Goal: Information Seeking & Learning: Find specific fact

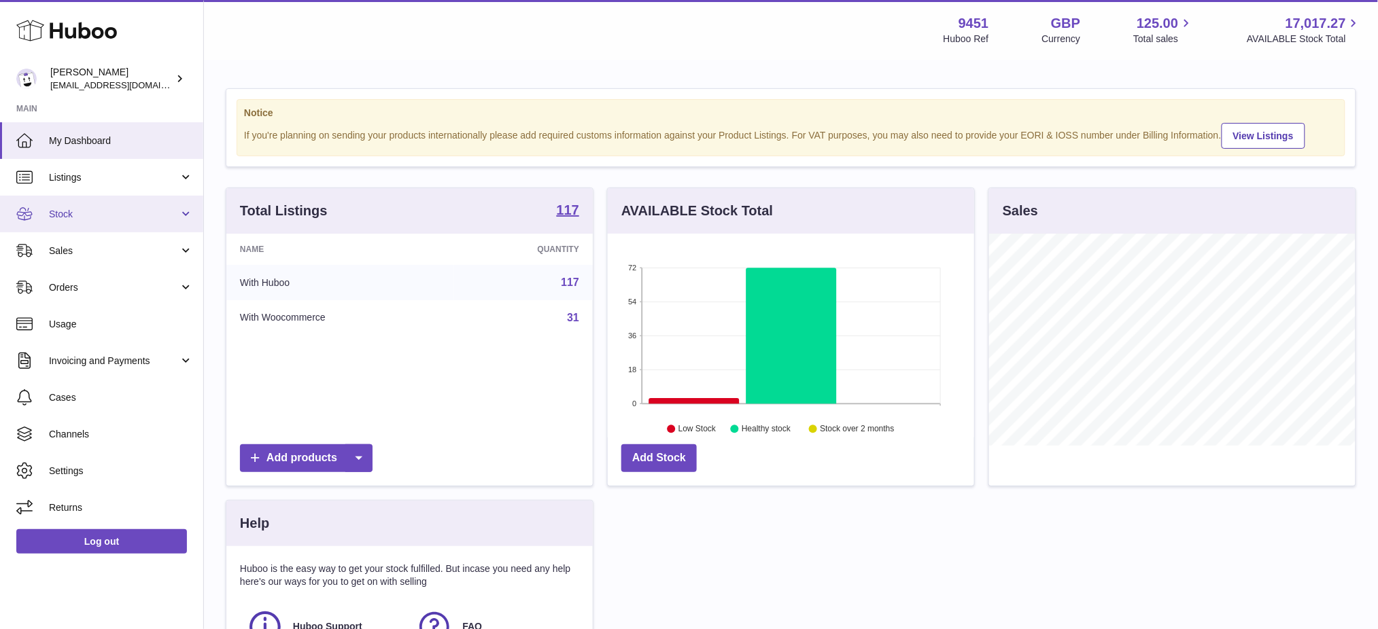
scroll to position [679427, 679273]
click at [99, 208] on span "Stock" at bounding box center [114, 214] width 130 height 13
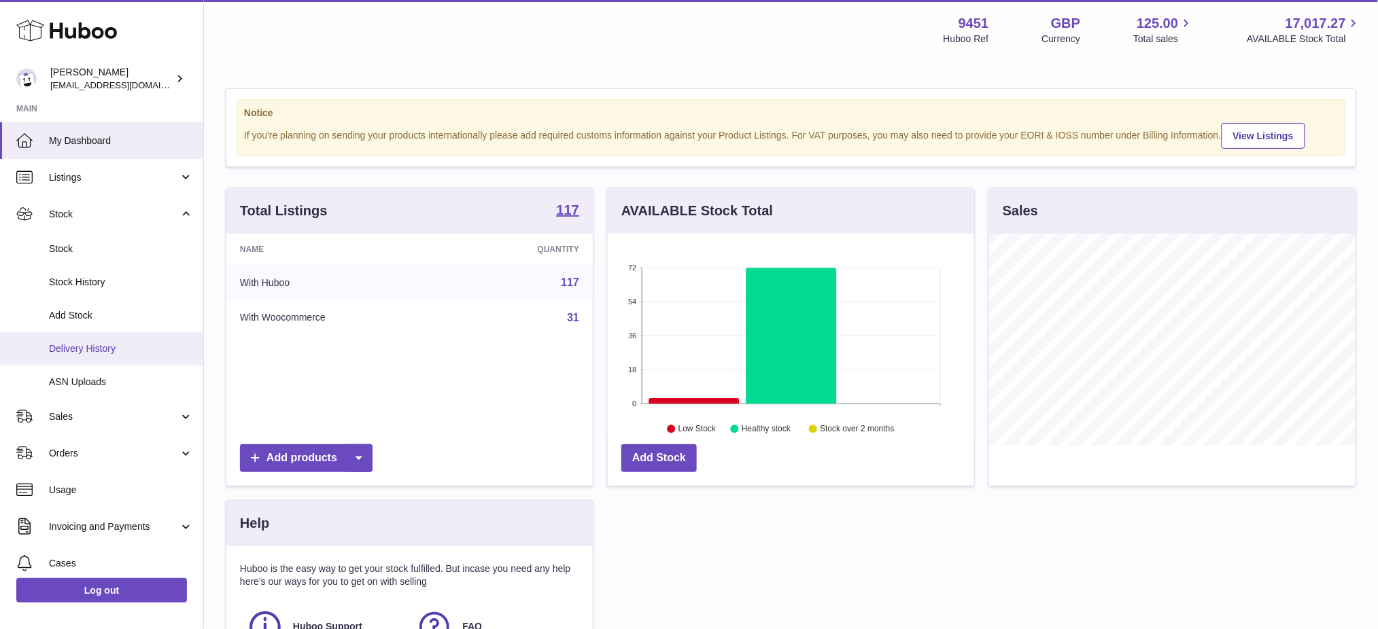
click at [113, 343] on span "Delivery History" at bounding box center [121, 349] width 144 height 13
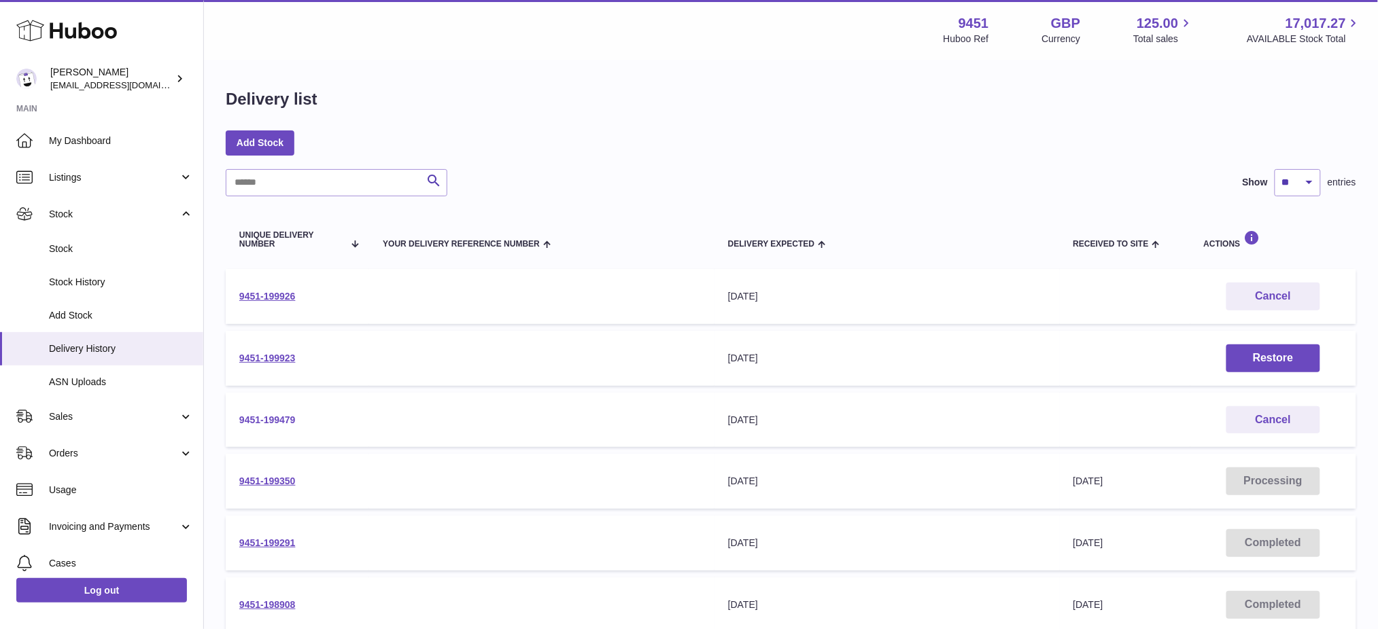
click at [263, 418] on link "9451-199479" at bounding box center [267, 420] width 56 height 11
drag, startPoint x: 964, startPoint y: 29, endPoint x: 940, endPoint y: 16, distance: 27.1
click at [943, 16] on div "9451 Huboo Ref GBP Currency 125.00 Total sales 17,017.27 AVAILABLE Stock Total" at bounding box center [1152, 29] width 418 height 31
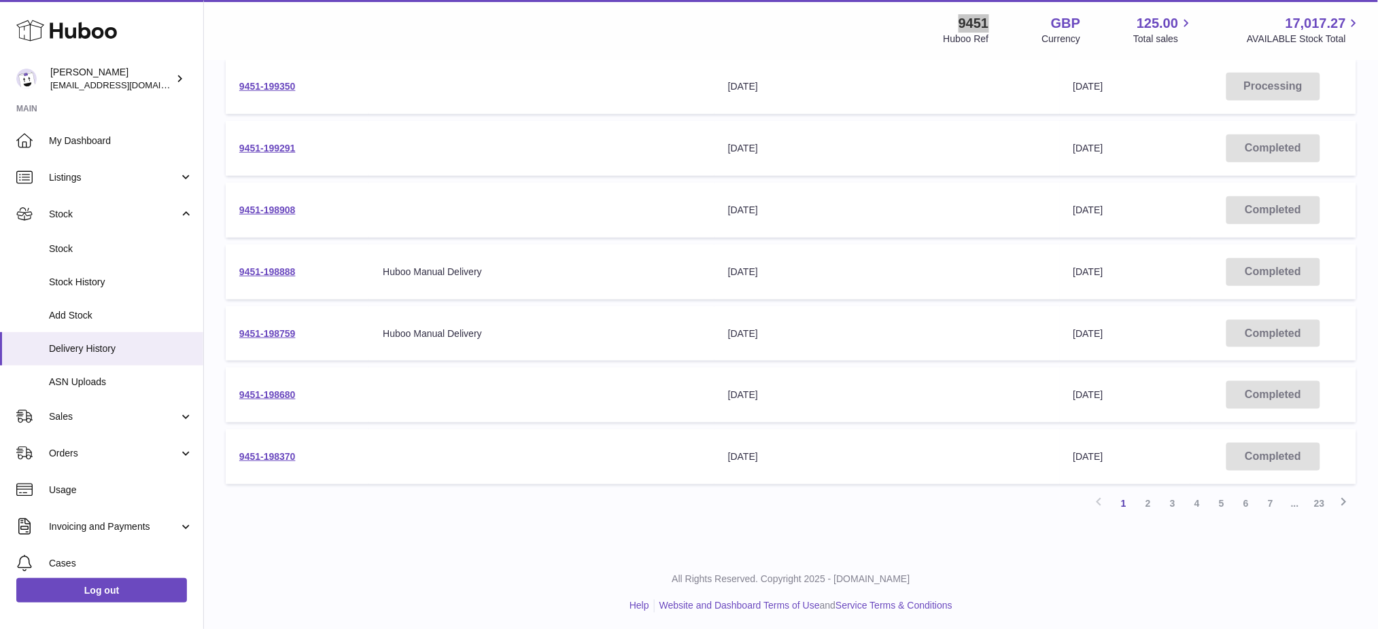
scroll to position [33, 0]
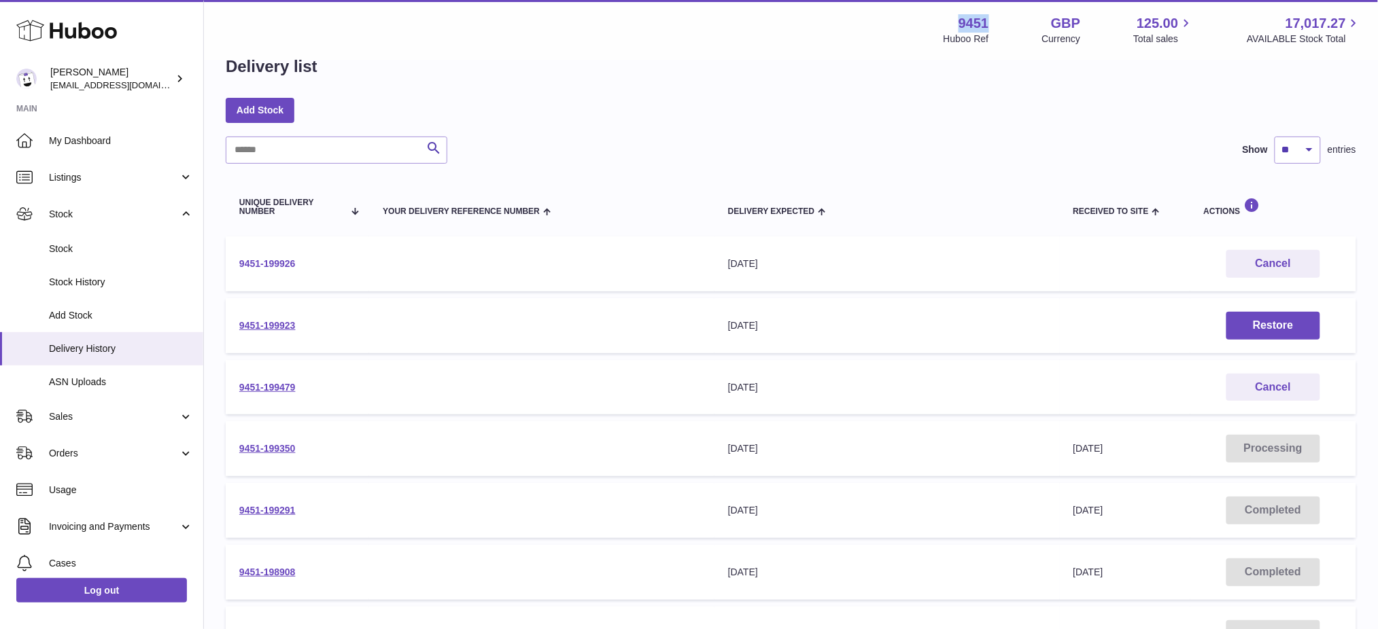
click at [276, 264] on link "9451-199926" at bounding box center [267, 263] width 56 height 11
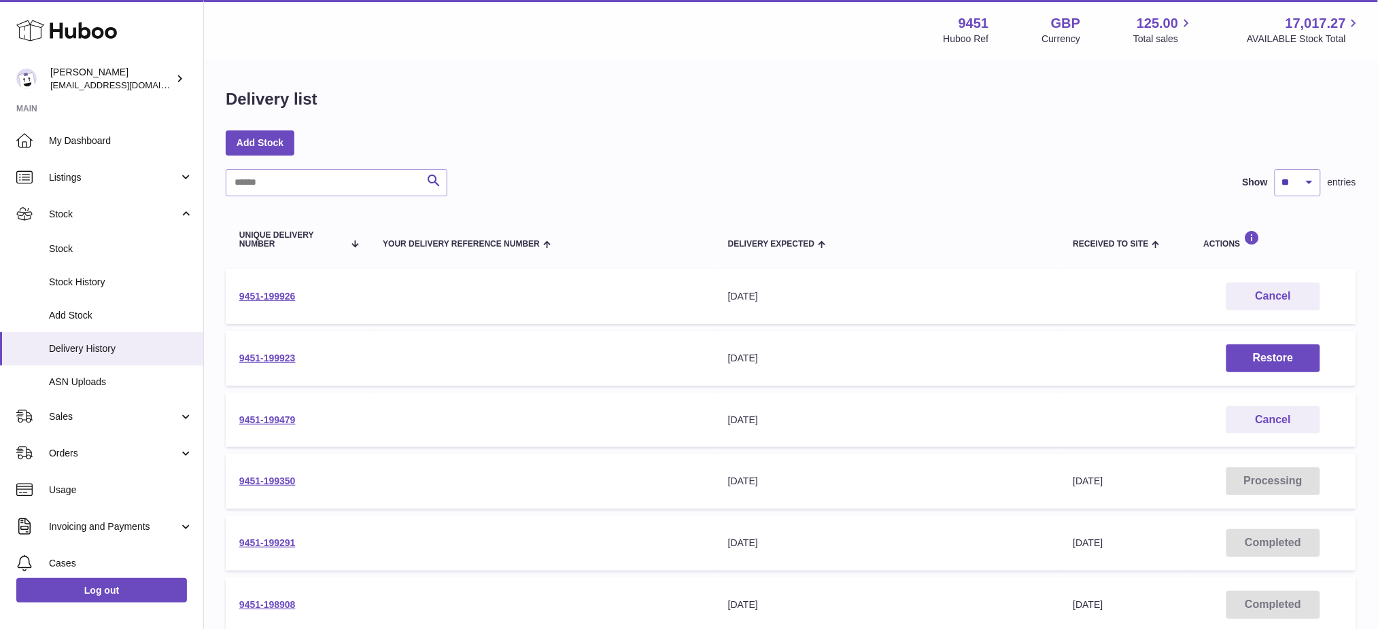
click at [279, 409] on td "9451-199479" at bounding box center [297, 420] width 143 height 55
click at [296, 420] on link "9451-199479" at bounding box center [267, 420] width 56 height 11
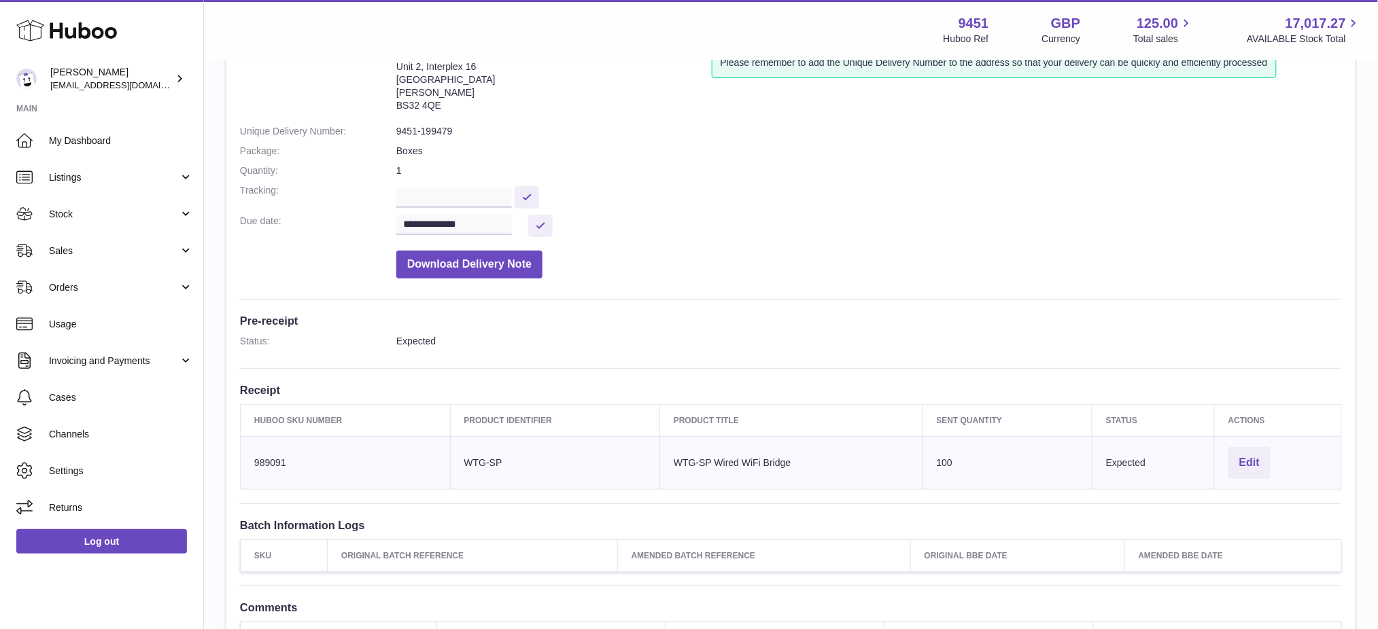
scroll to position [272, 0]
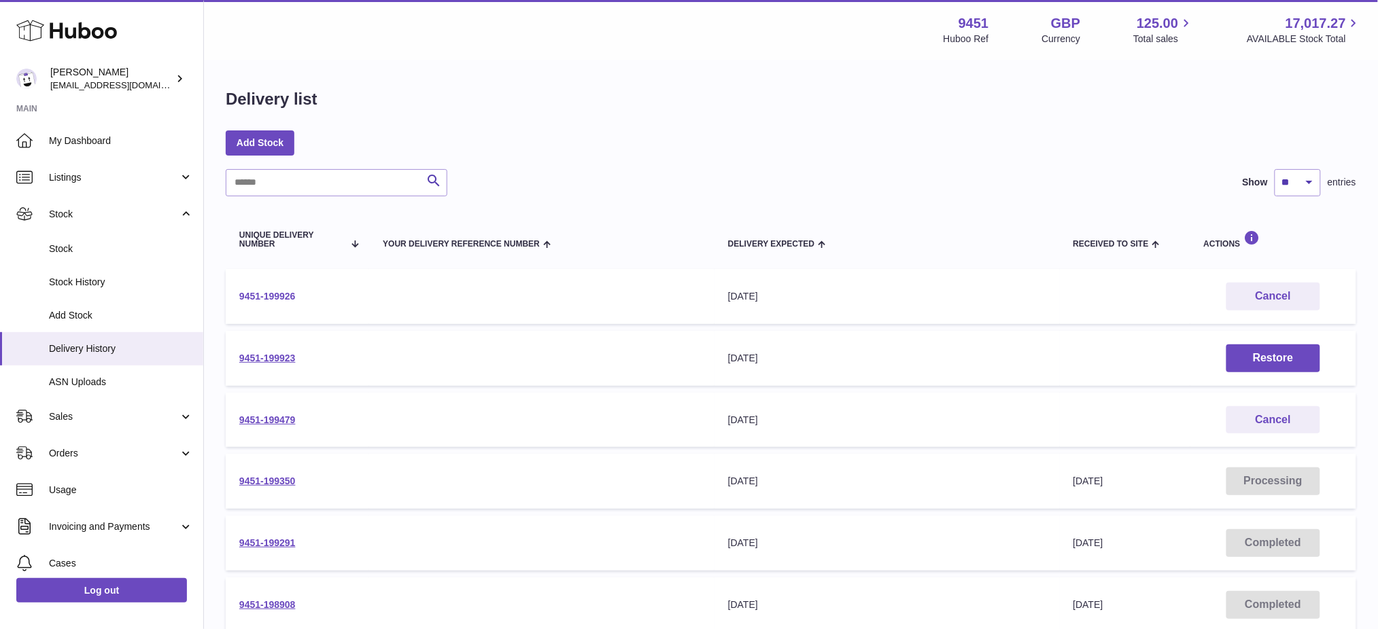
click at [251, 291] on link "9451-199926" at bounding box center [267, 296] width 56 height 11
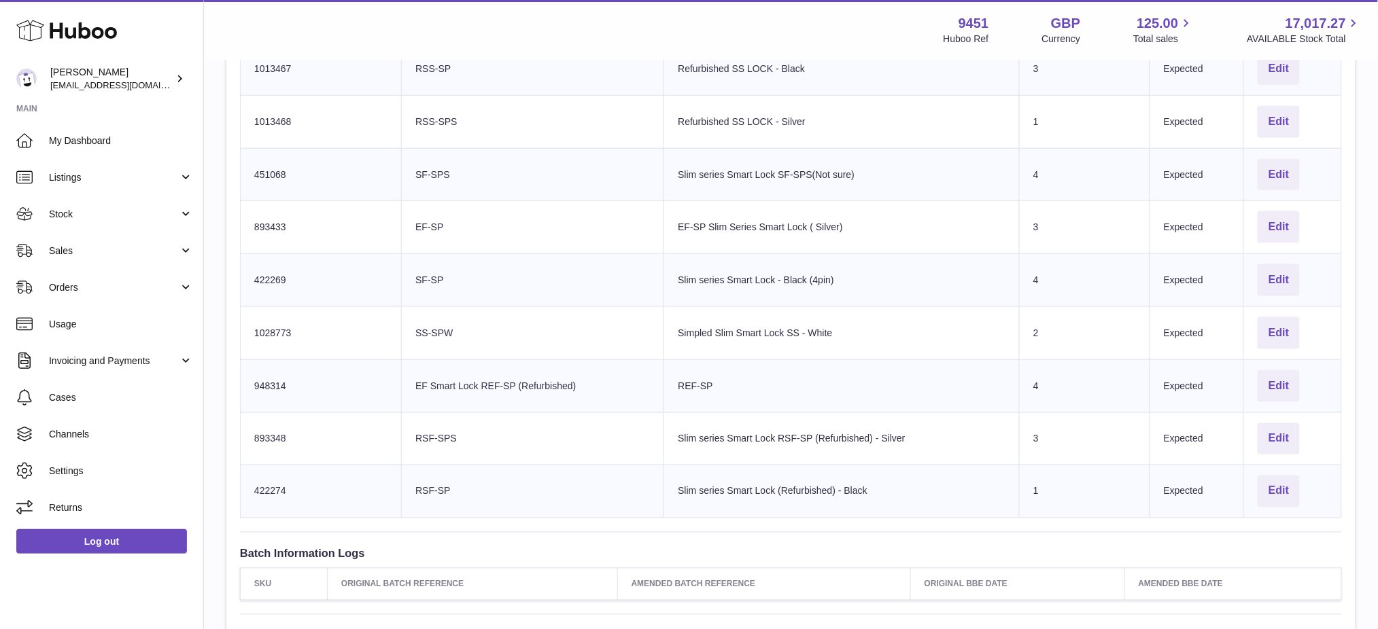
scroll to position [270, 0]
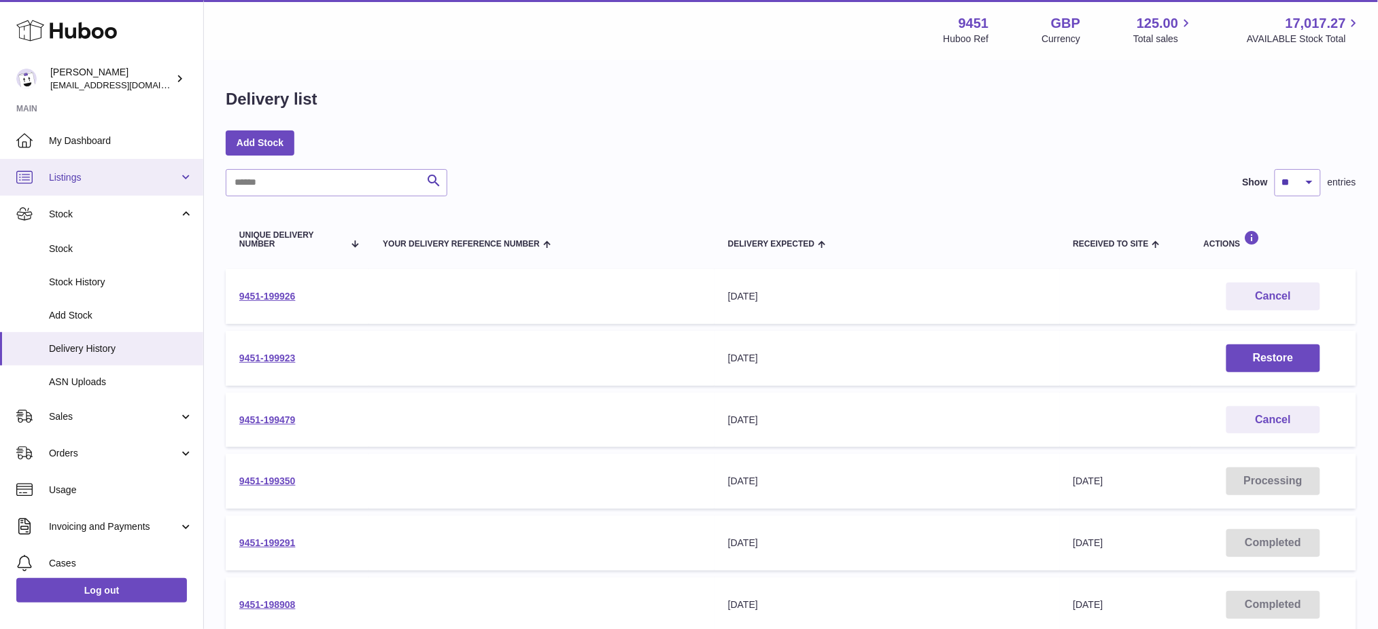
click at [94, 179] on span "Listings" at bounding box center [114, 177] width 130 height 13
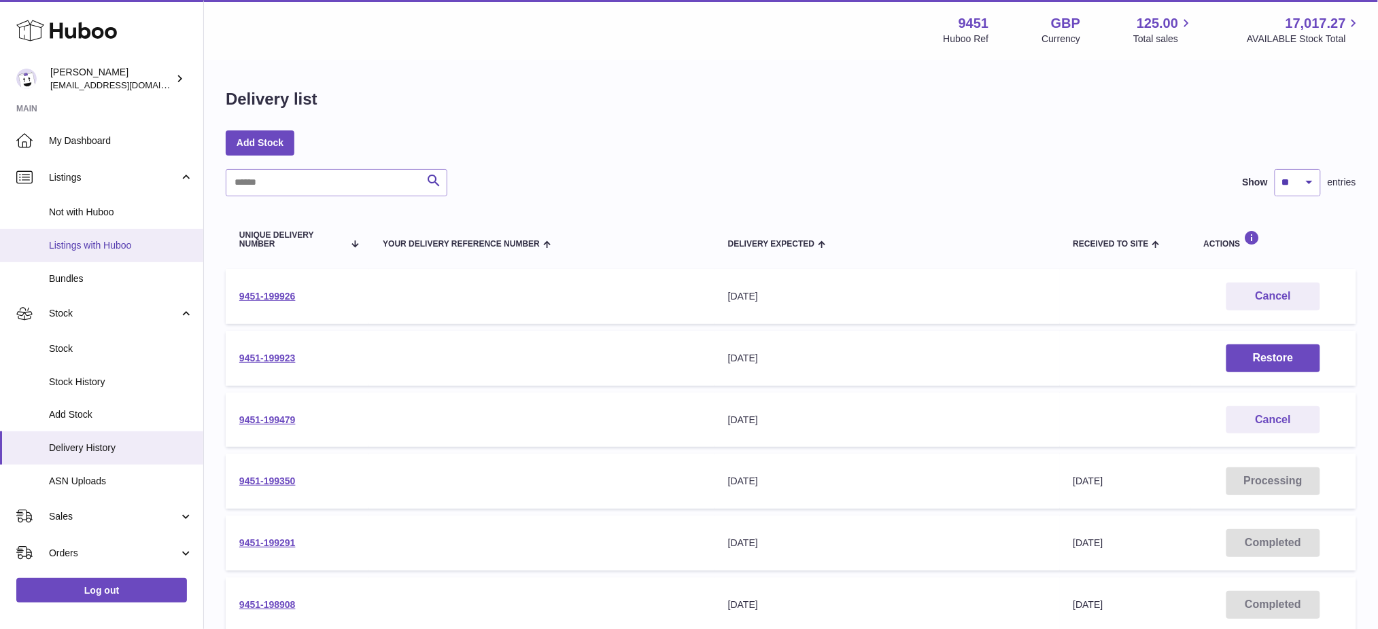
drag, startPoint x: 104, startPoint y: 251, endPoint x: 194, endPoint y: 243, distance: 90.8
click at [103, 251] on link "Listings with Huboo" at bounding box center [101, 245] width 203 height 33
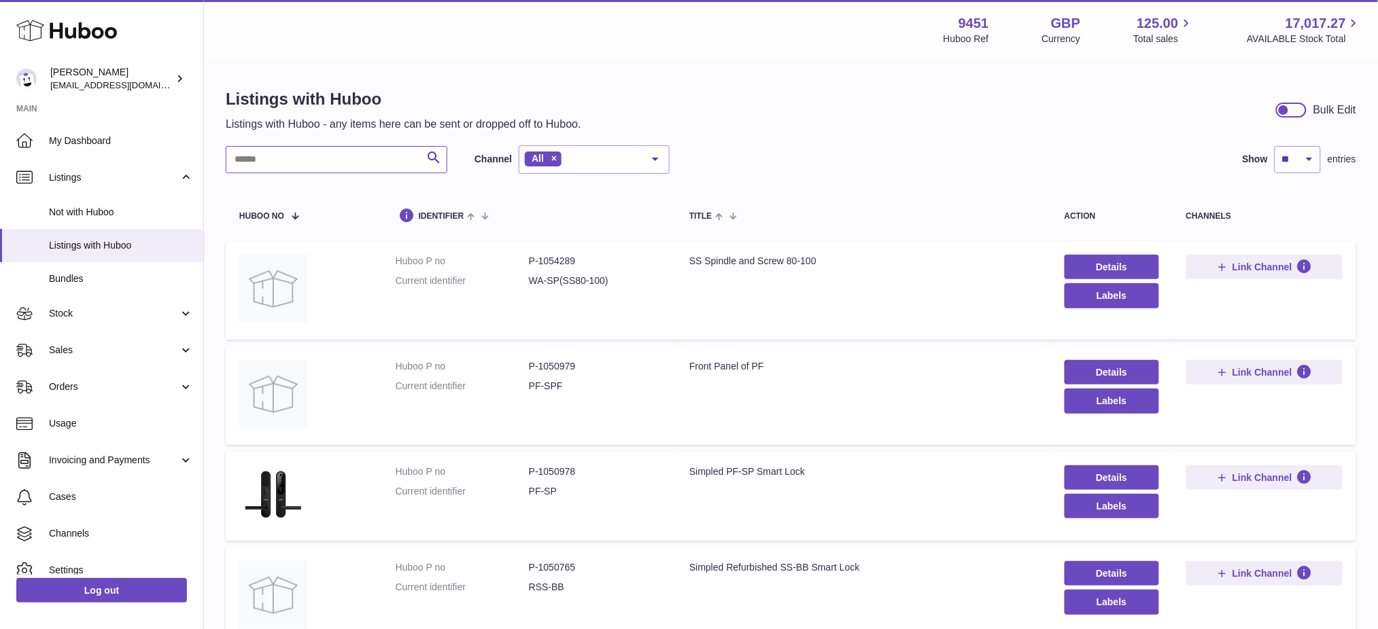
click at [297, 158] on input "text" at bounding box center [337, 159] width 222 height 27
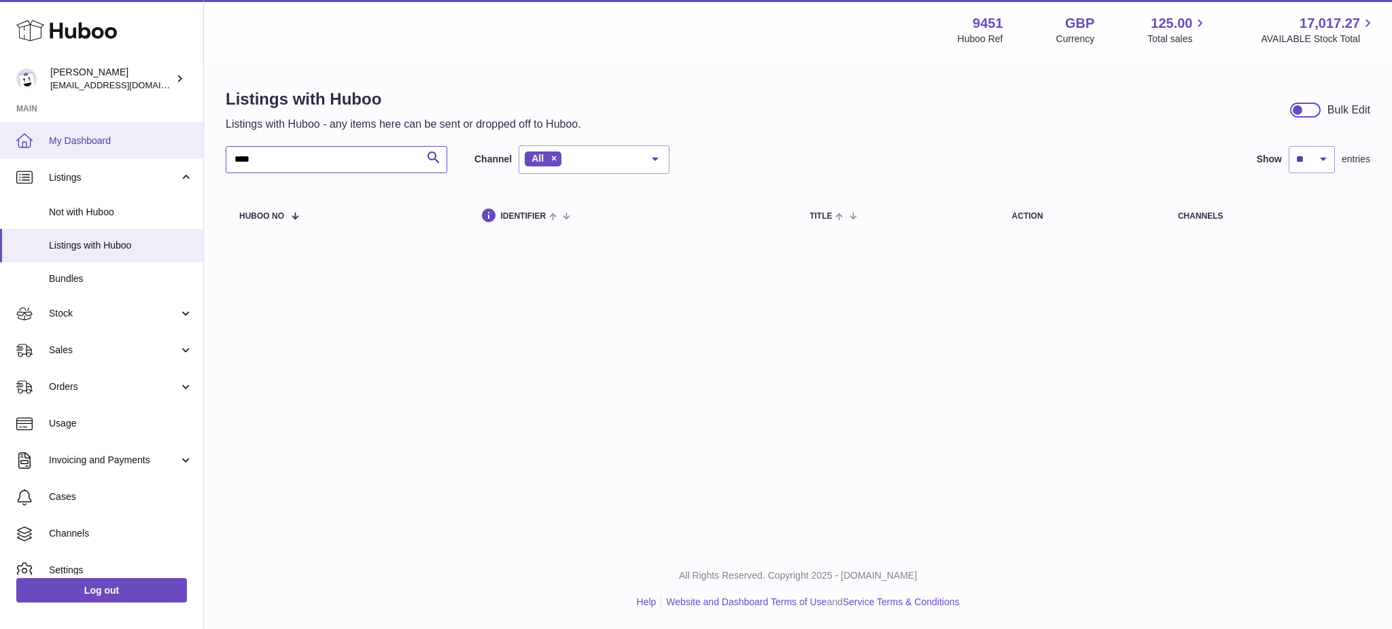
drag, startPoint x: 194, startPoint y: 159, endPoint x: 0, endPoint y: 152, distance: 194.5
click at [0, 152] on div "Huboo Amir Choroomi internalAdmin-9451@internal.huboo.com Main My Dashboard Lis…" at bounding box center [696, 314] width 1392 height 629
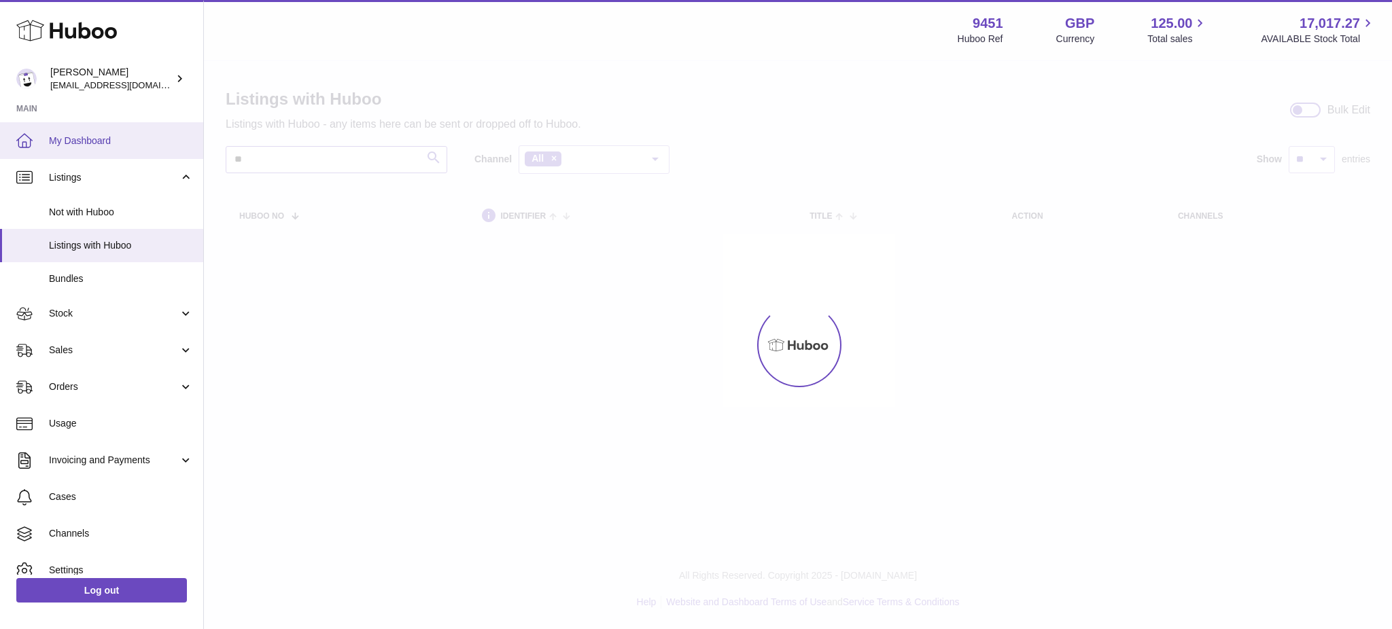
type input "*"
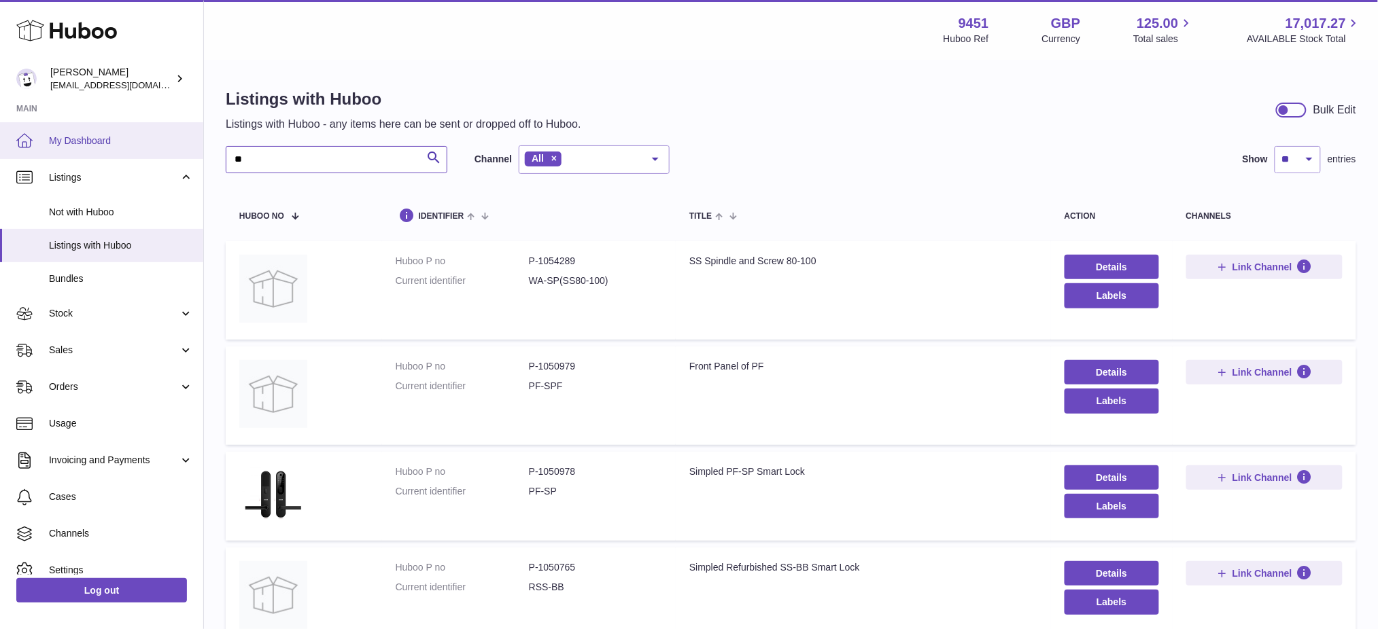
type input "*"
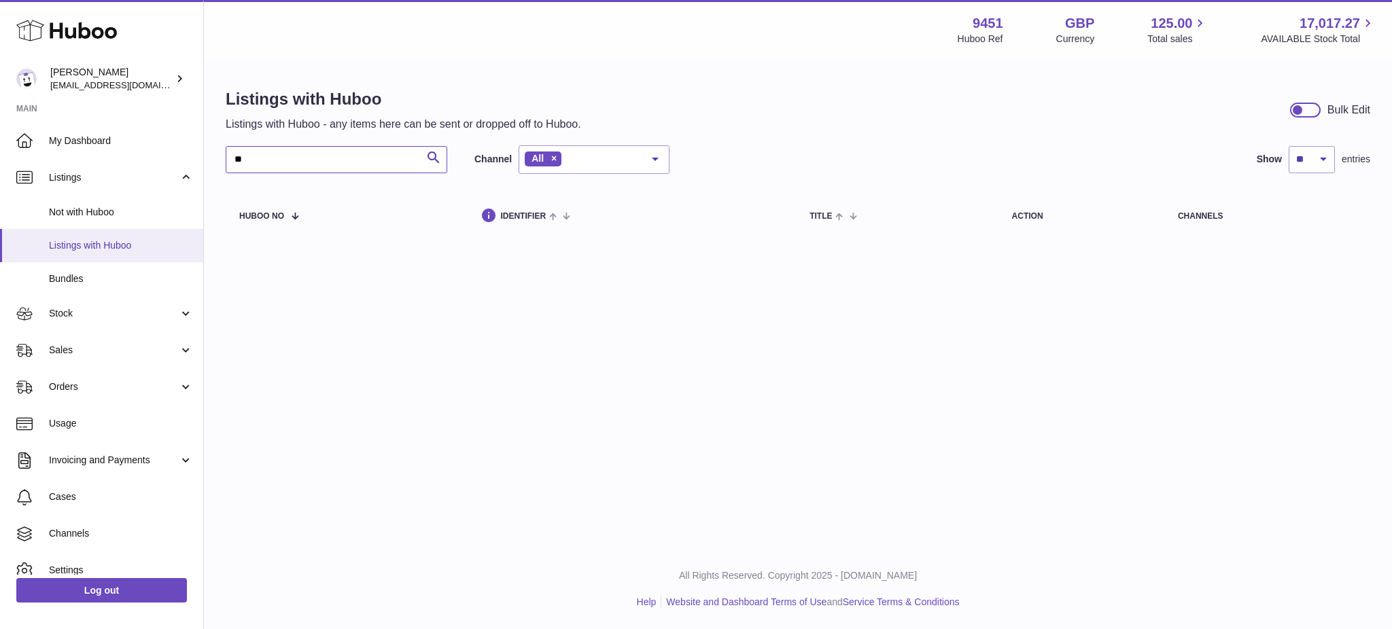
type input "*"
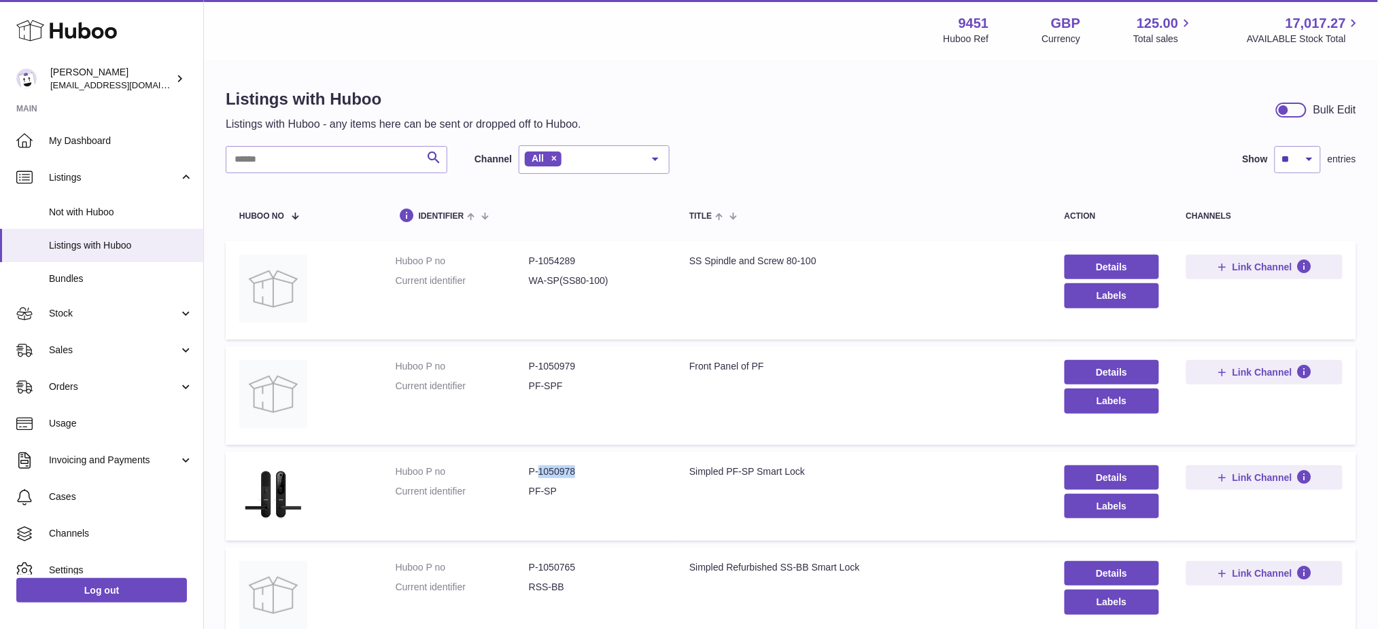
drag, startPoint x: 578, startPoint y: 467, endPoint x: 538, endPoint y: 470, distance: 39.6
click at [538, 470] on dd "P-1050978" at bounding box center [595, 472] width 133 height 13
copy dd "1050978"
click at [77, 315] on span "Stock" at bounding box center [114, 313] width 130 height 13
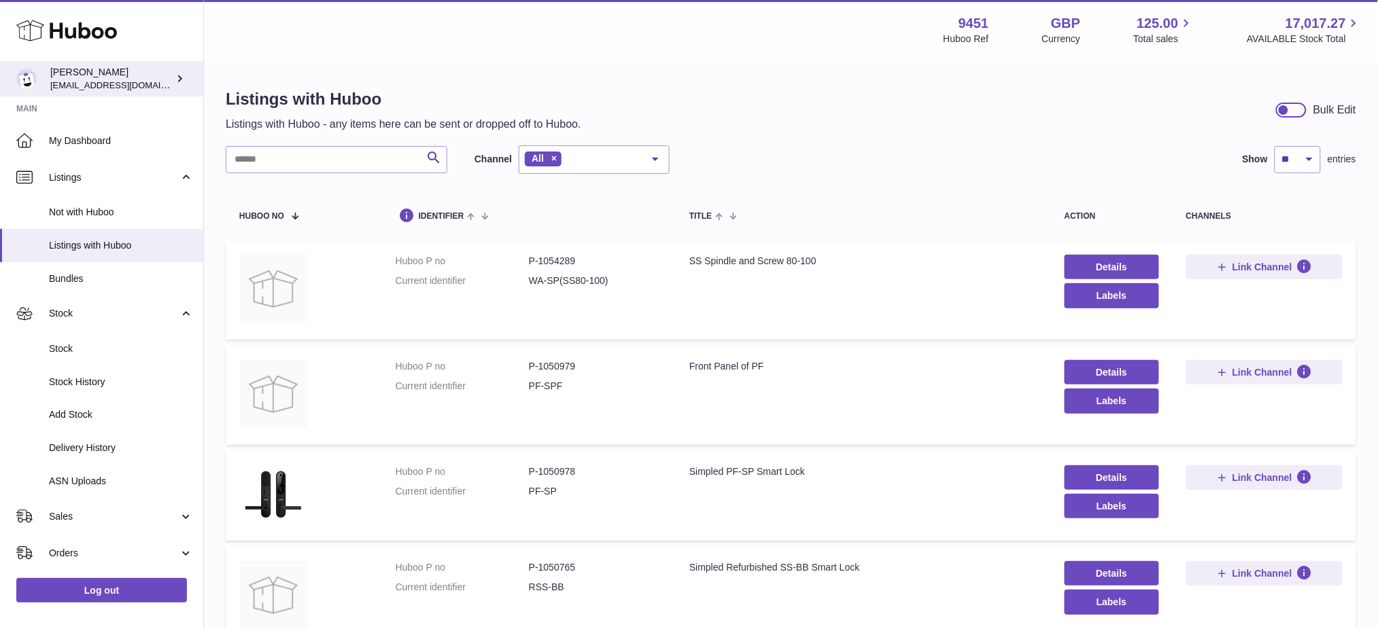
drag, startPoint x: 94, startPoint y: 58, endPoint x: 95, endPoint y: 71, distance: 13.6
click at [94, 58] on div "Huboo" at bounding box center [101, 31] width 203 height 59
click at [97, 75] on div "Amir Choroomi internalAdmin-9451@internal.huboo.com" at bounding box center [111, 79] width 122 height 26
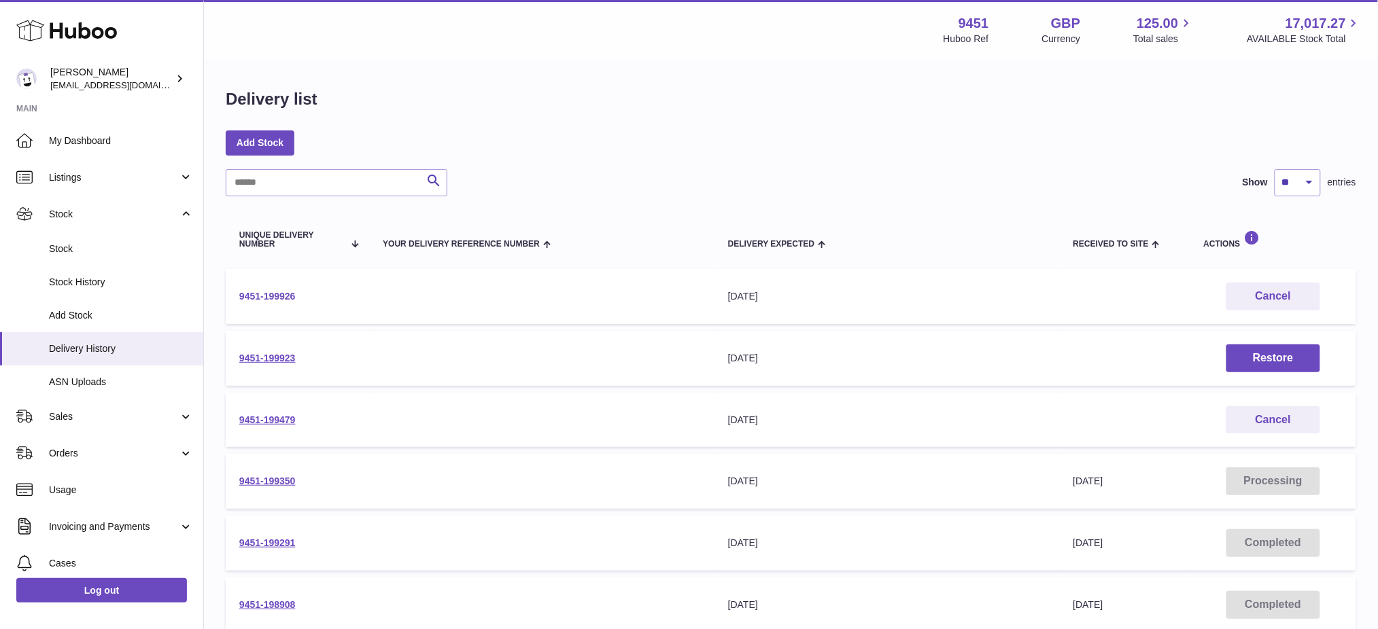
click at [253, 293] on link "9451-199926" at bounding box center [267, 296] width 56 height 11
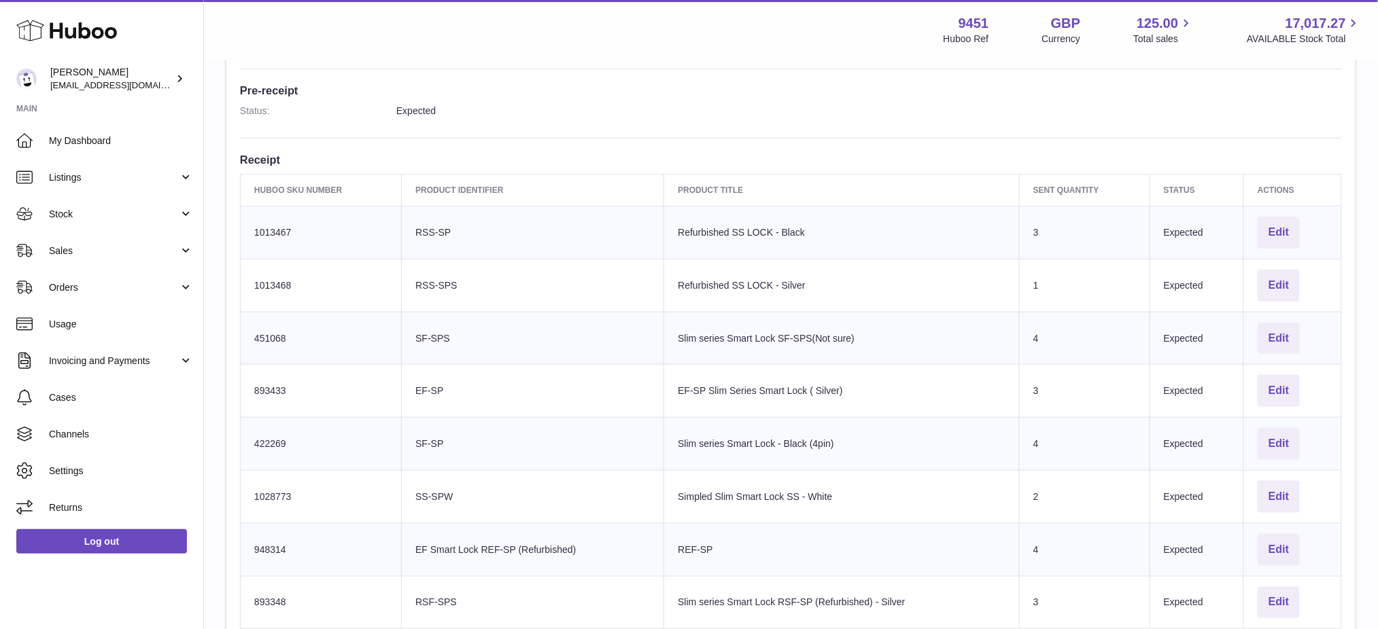
scroll to position [89, 0]
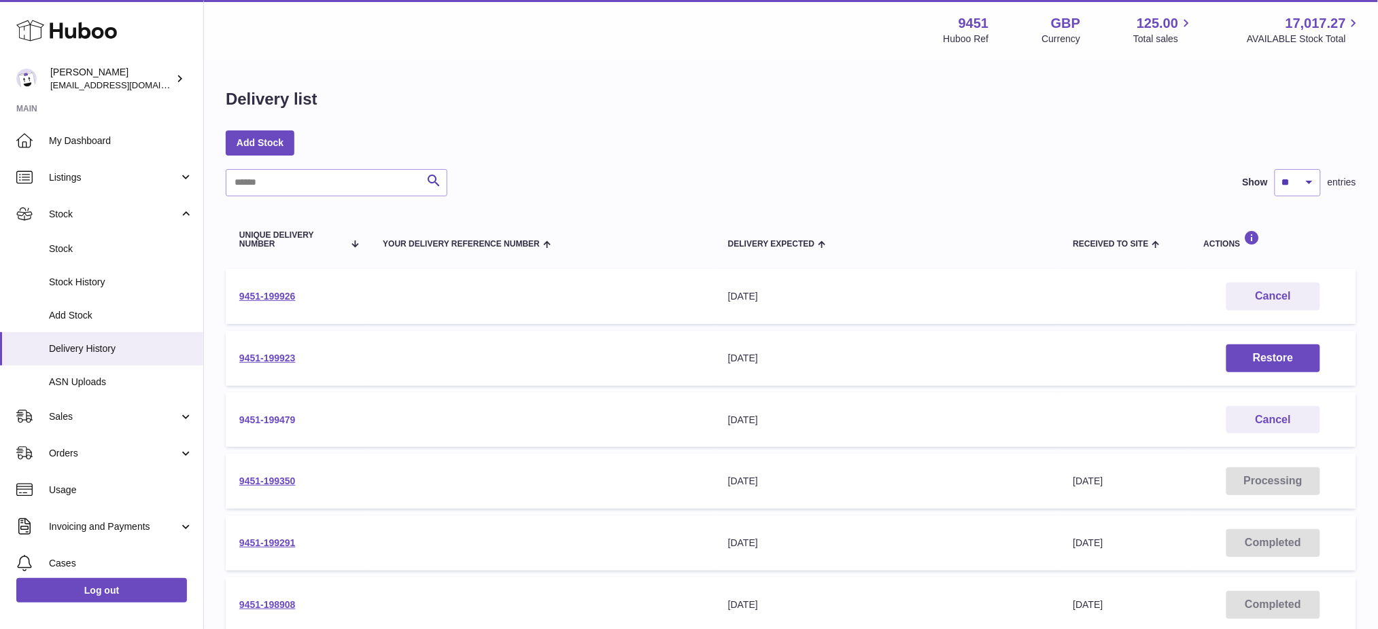
click at [258, 421] on td "9451-199479" at bounding box center [297, 420] width 143 height 55
click at [258, 415] on link "9451-199479" at bounding box center [267, 420] width 56 height 11
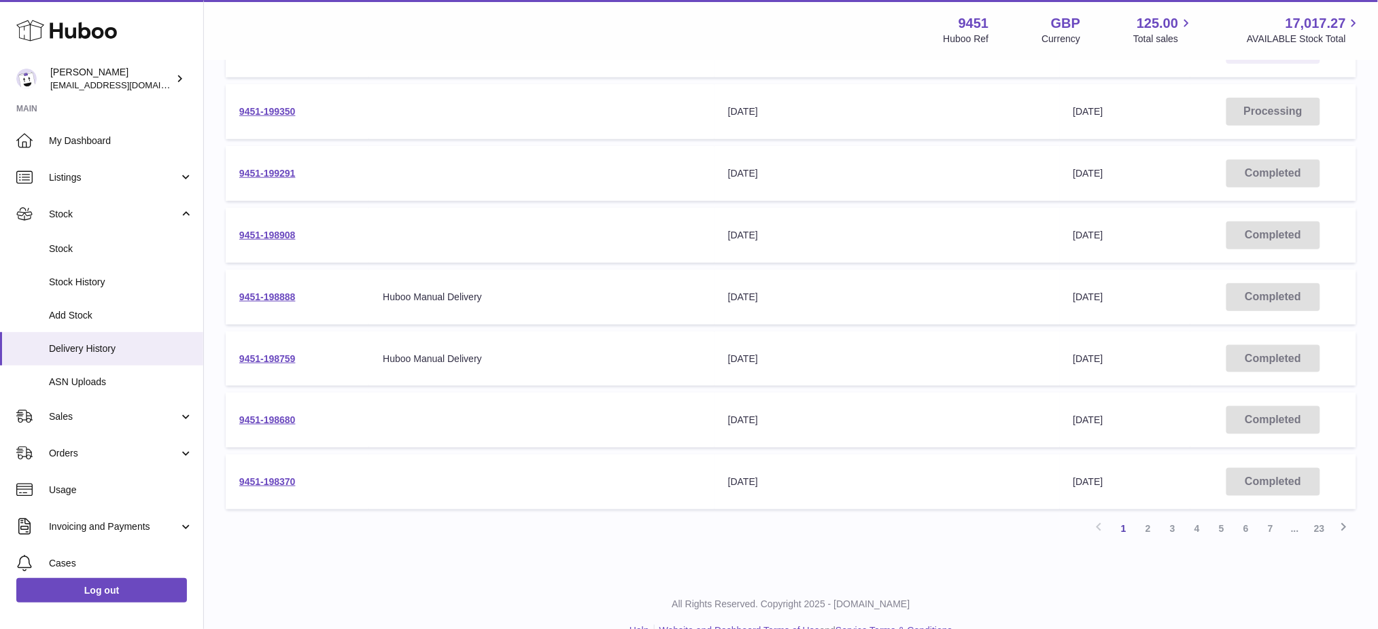
scroll to position [395, 0]
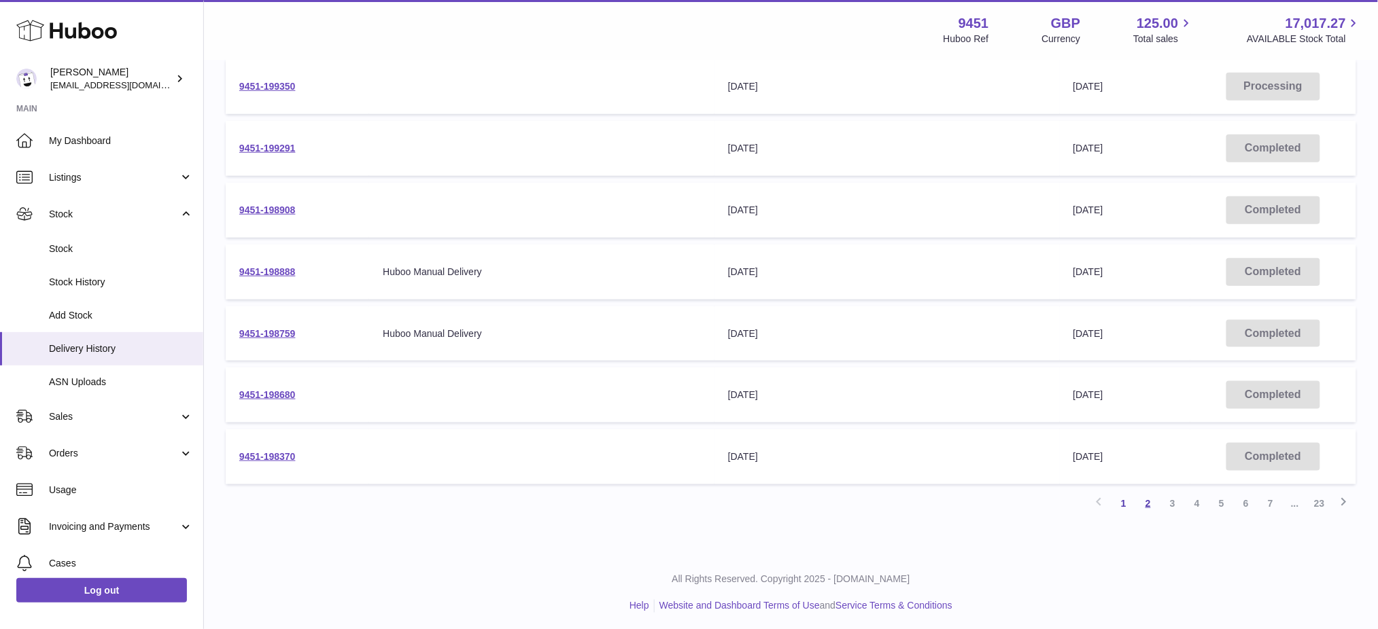
click at [1146, 505] on link "2" at bounding box center [1148, 503] width 24 height 24
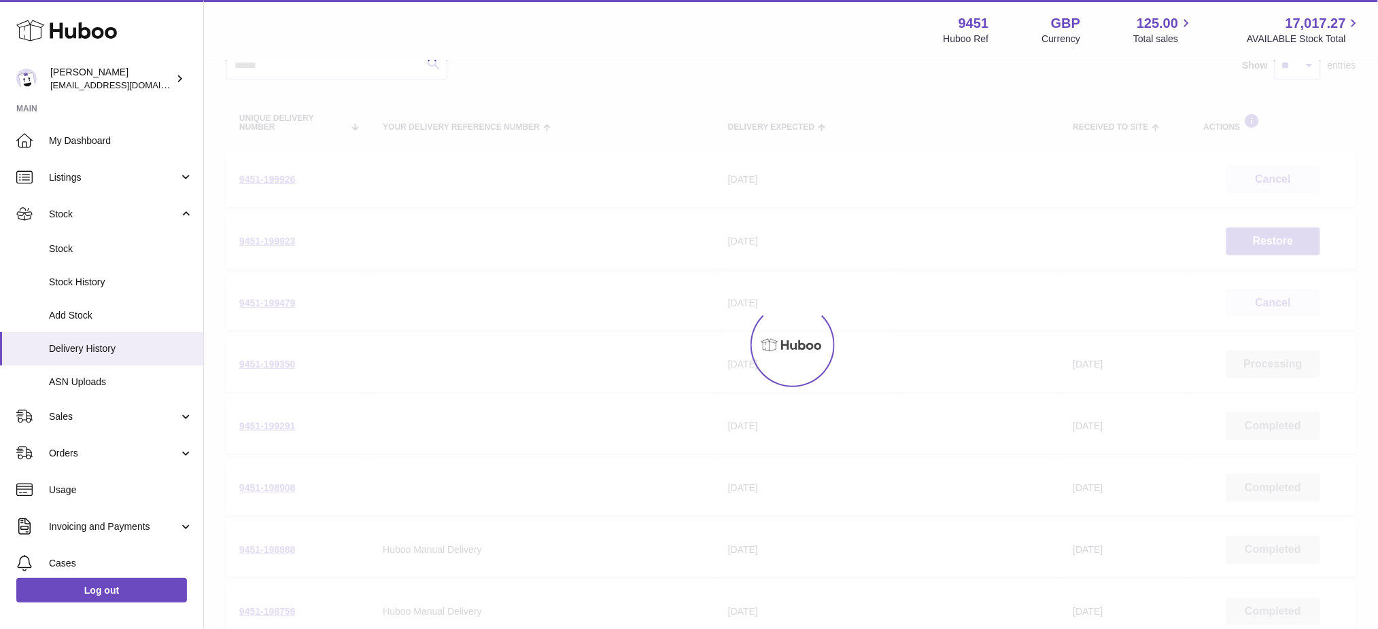
scroll to position [60, 0]
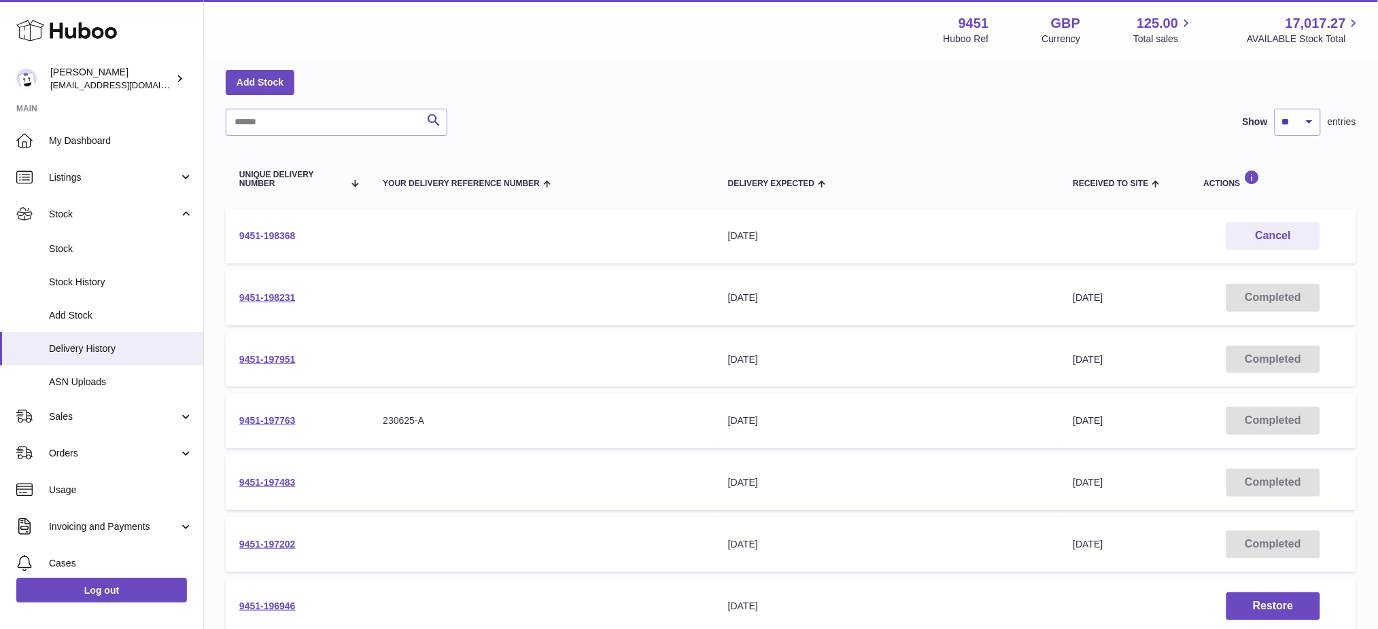
click at [280, 234] on link "9451-198368" at bounding box center [267, 235] width 56 height 11
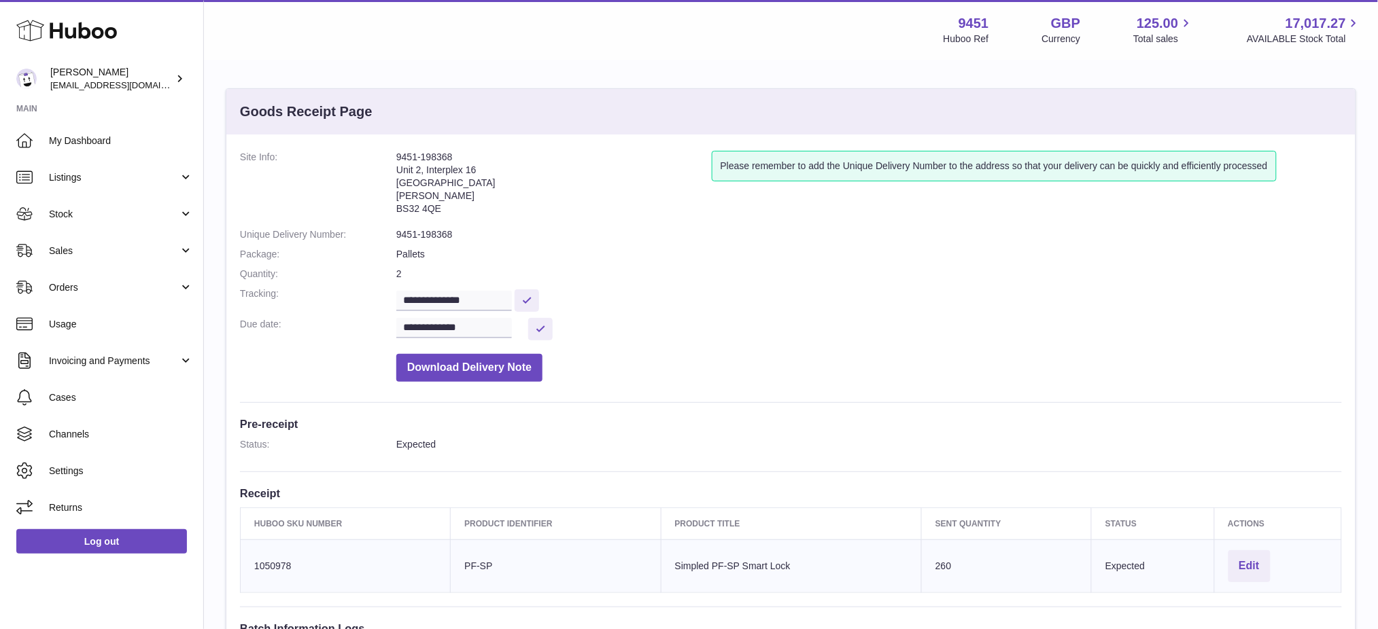
drag, startPoint x: 417, startPoint y: 154, endPoint x: 392, endPoint y: 152, distance: 24.6
click at [392, 152] on dl "**********" at bounding box center [791, 270] width 1102 height 238
click at [407, 152] on address "9451-198368 Unit 2, Interplex 16 Ash Ridge Road Bradley Stoke BS32 4QE" at bounding box center [553, 186] width 315 height 71
click at [487, 157] on address "9451-198368 Unit 2, Interplex 16 Ash Ridge Road Bradley Stoke BS32 4QE" at bounding box center [553, 186] width 315 height 71
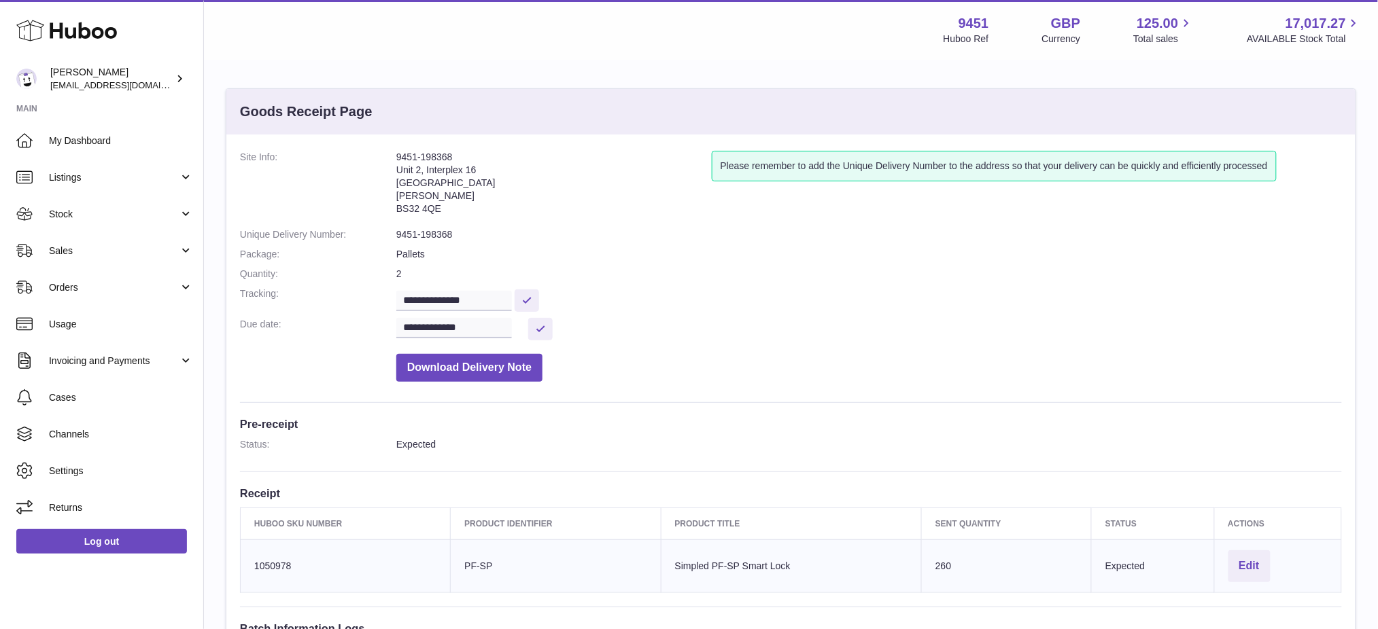
drag, startPoint x: 485, startPoint y: 154, endPoint x: 394, endPoint y: 152, distance: 91.1
click at [394, 152] on dl "**********" at bounding box center [791, 270] width 1102 height 238
copy dl "9451-198368"
click at [404, 156] on address "9451-198368 Unit 2, Interplex 16 Ash Ridge Road Bradley Stoke BS32 4QE" at bounding box center [553, 186] width 315 height 71
click at [416, 156] on address "9451-198368 Unit 2, Interplex 16 Ash Ridge Road Bradley Stoke BS32 4QE" at bounding box center [553, 186] width 315 height 71
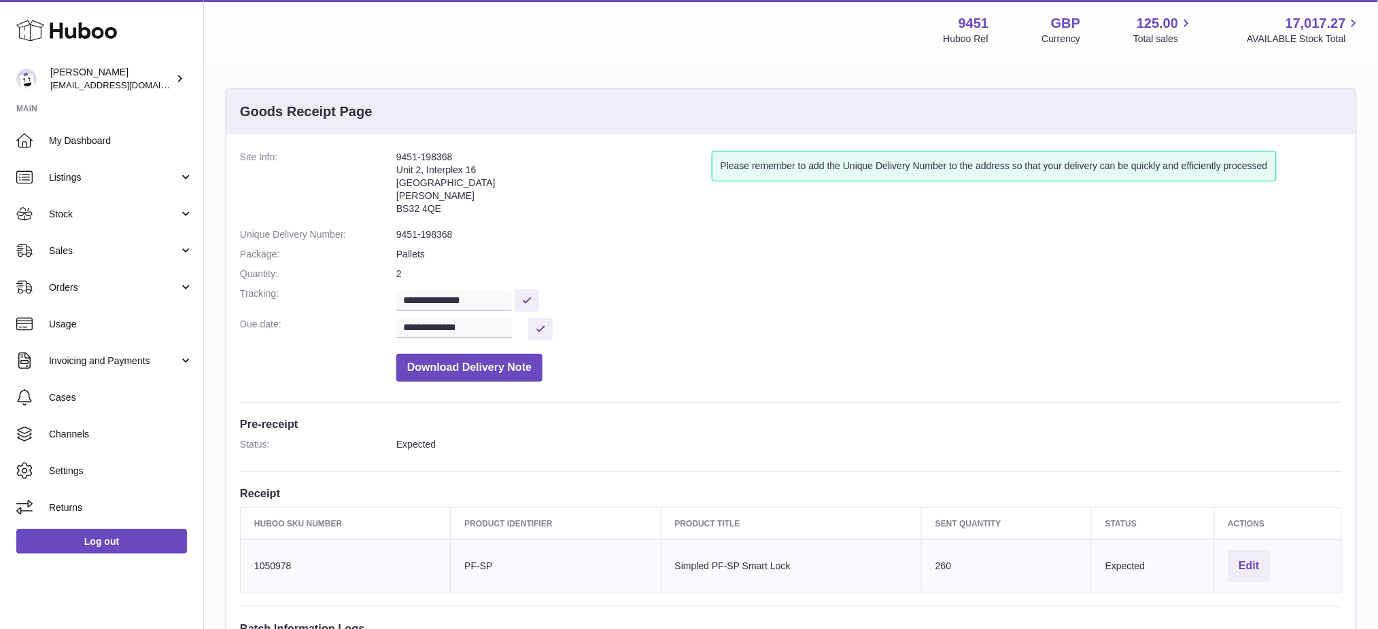
drag, startPoint x: 417, startPoint y: 155, endPoint x: 396, endPoint y: 156, distance: 20.4
click at [396, 156] on address "9451-198368 Unit 2, Interplex 16 Ash Ridge Road Bradley Stoke BS32 4QE" at bounding box center [553, 186] width 315 height 71
copy address "9451"
drag, startPoint x: 469, startPoint y: 147, endPoint x: 376, endPoint y: 147, distance: 93.1
click at [376, 147] on div "**********" at bounding box center [790, 455] width 1129 height 640
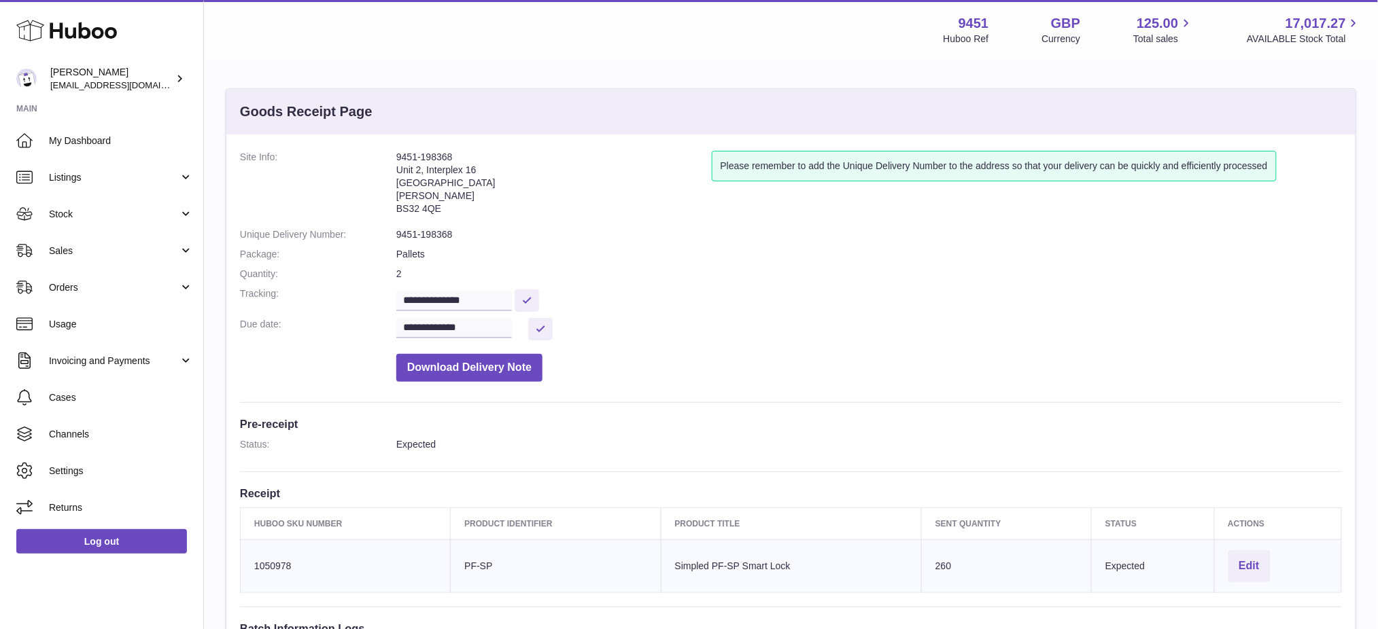
copy dl "9451-198368"
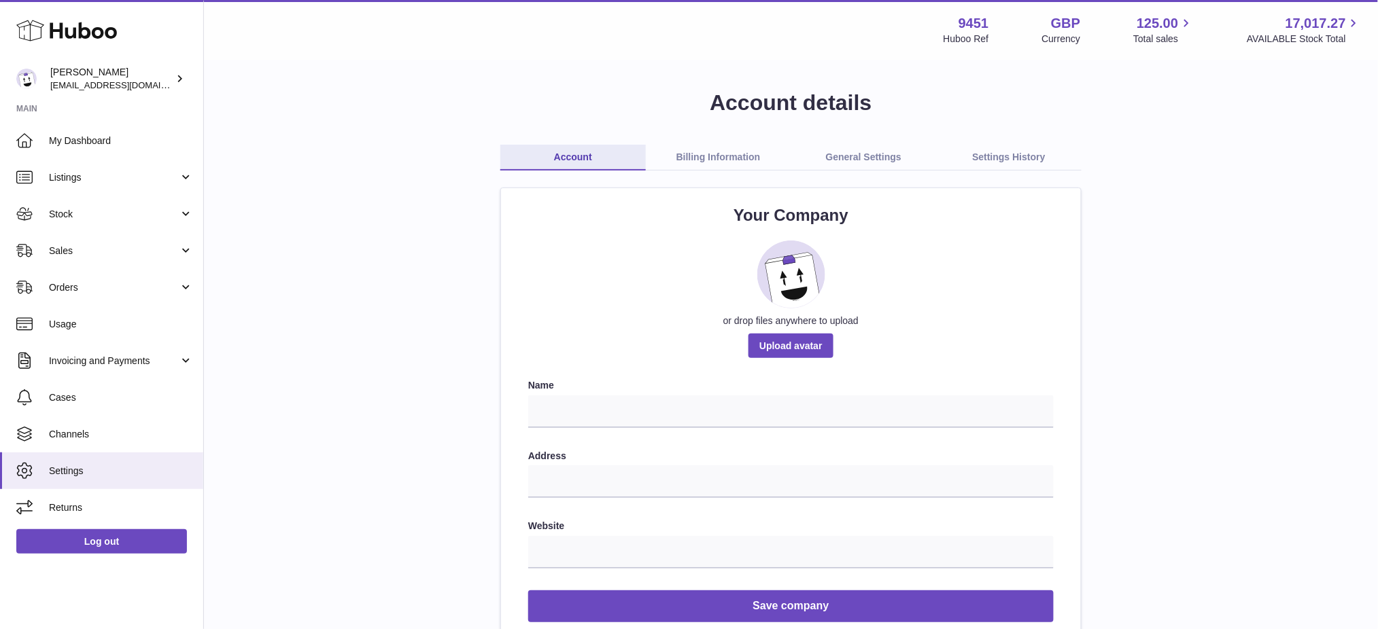
drag, startPoint x: 731, startPoint y: 162, endPoint x: 841, endPoint y: 175, distance: 110.9
click at [731, 161] on link "Billing Information" at bounding box center [718, 158] width 145 height 26
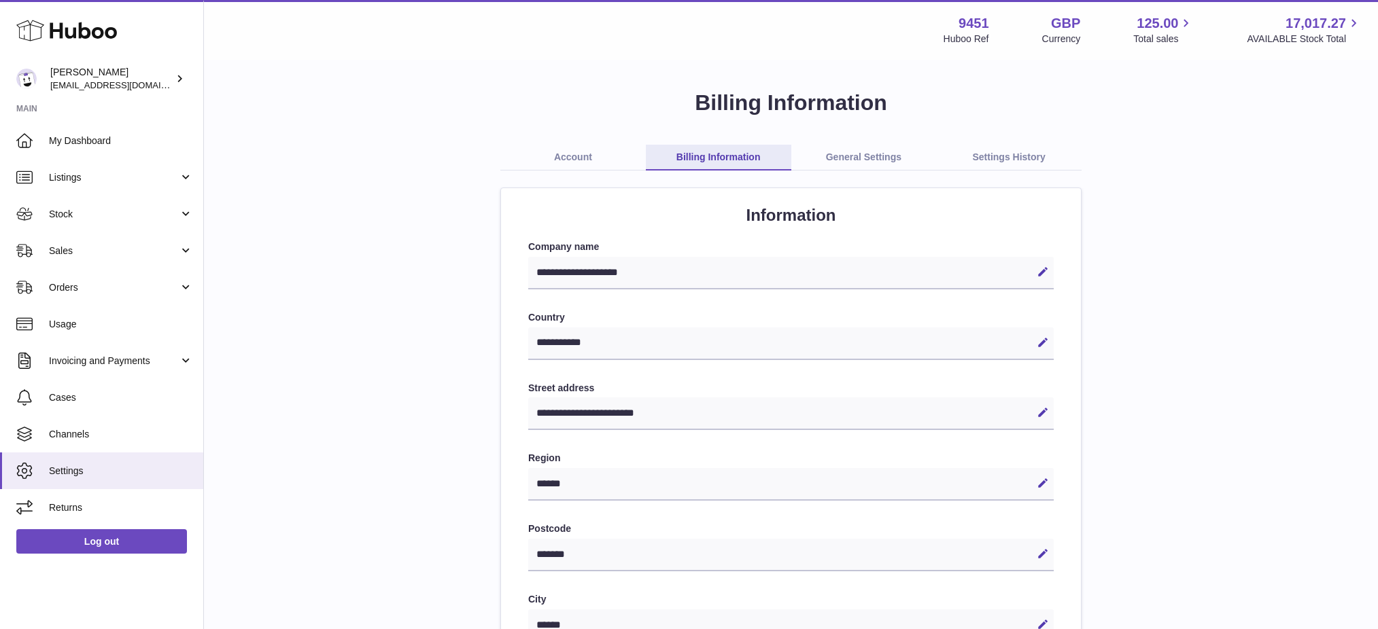
select select "**"
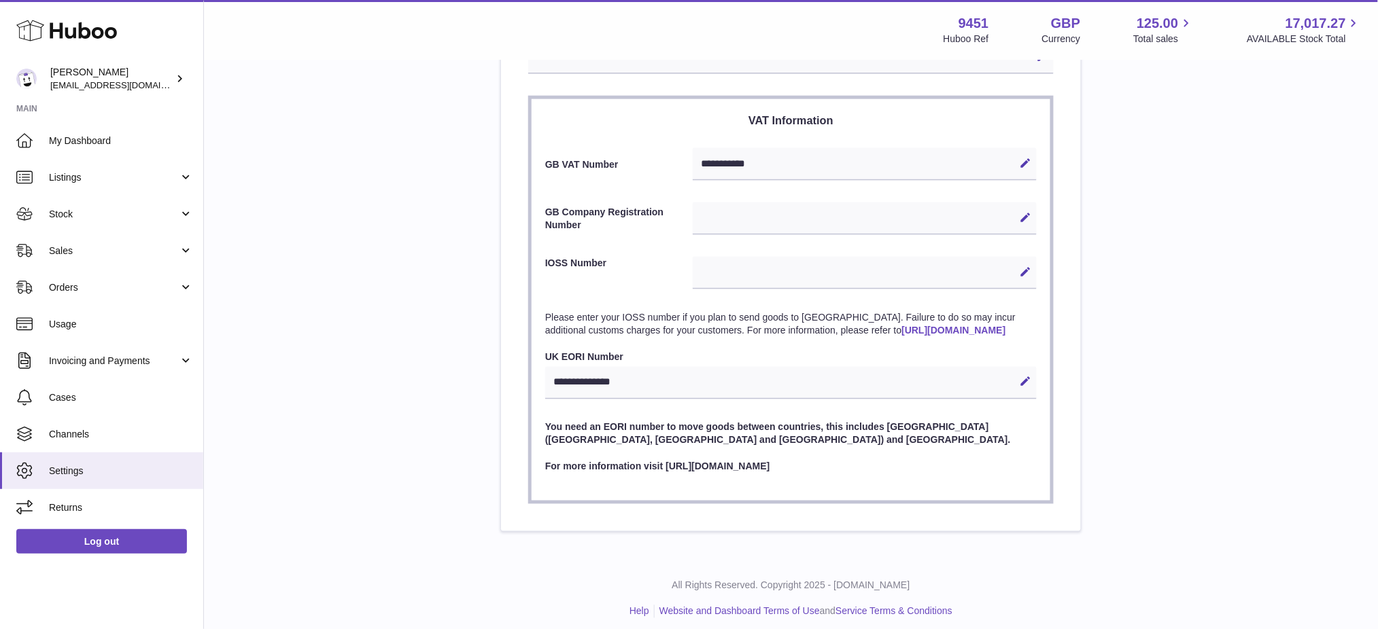
scroll to position [589, 0]
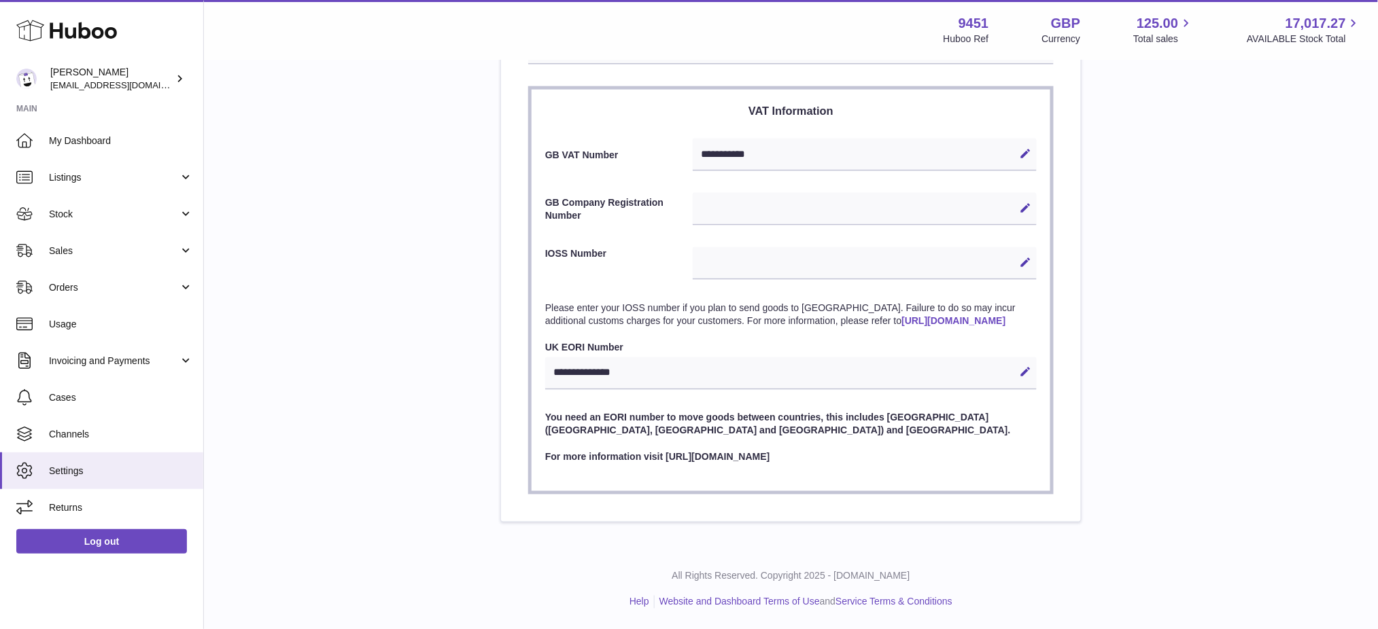
drag, startPoint x: 869, startPoint y: 326, endPoint x: 540, endPoint y: 326, distance: 328.9
click at [540, 326] on section "**********" at bounding box center [790, 290] width 525 height 408
copy link "[URL][DOMAIN_NAME]"
